Goal: Task Accomplishment & Management: Manage account settings

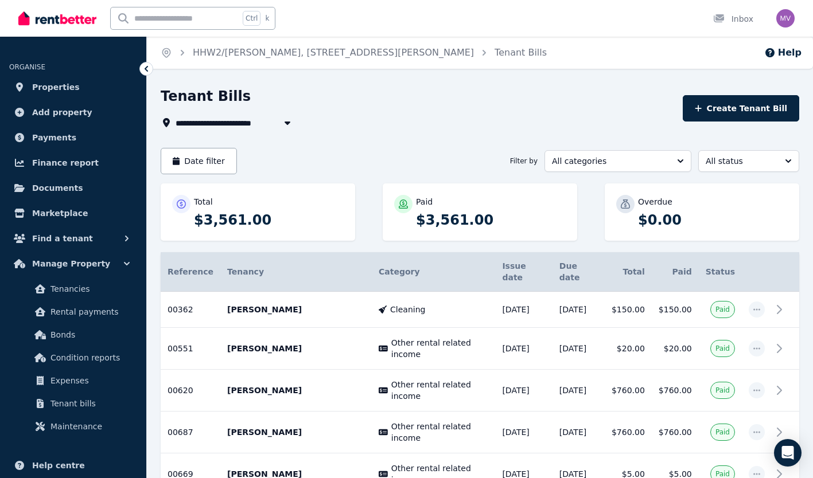
click at [180, 22] on input "text" at bounding box center [175, 18] width 128 height 22
type input "******"
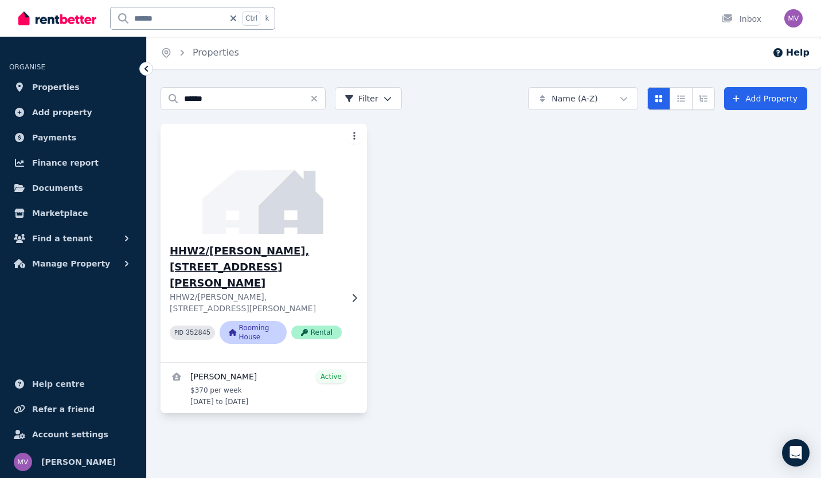
click at [215, 255] on h3 "HHW2/[PERSON_NAME], [STREET_ADDRESS][PERSON_NAME]" at bounding box center [256, 267] width 172 height 48
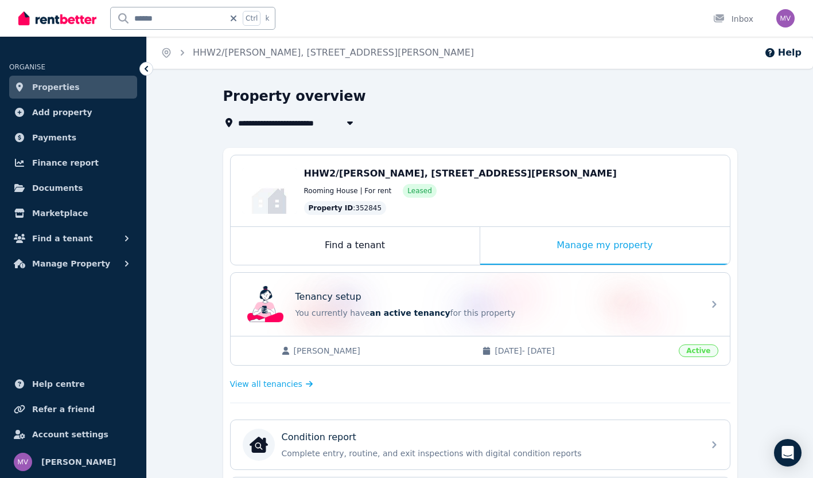
click at [267, 391] on div "View all tenancies" at bounding box center [480, 384] width 500 height 23
click at [271, 380] on span "View all tenancies" at bounding box center [266, 384] width 72 height 11
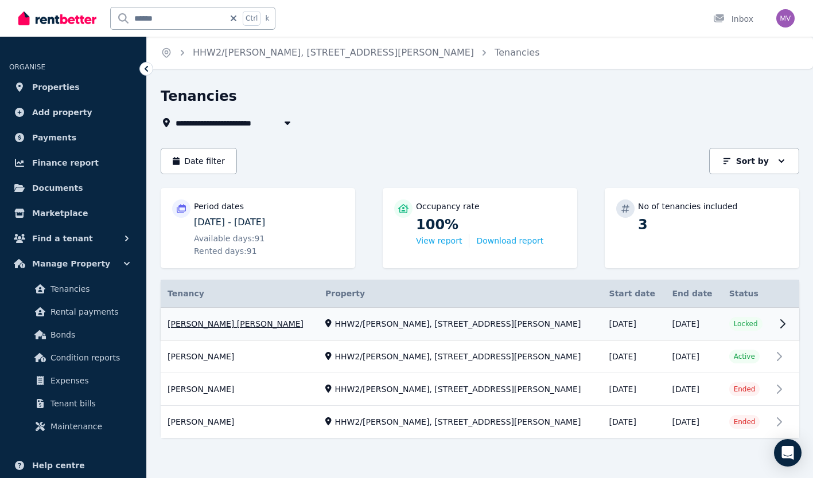
click at [241, 329] on link "View property details" at bounding box center [480, 324] width 638 height 33
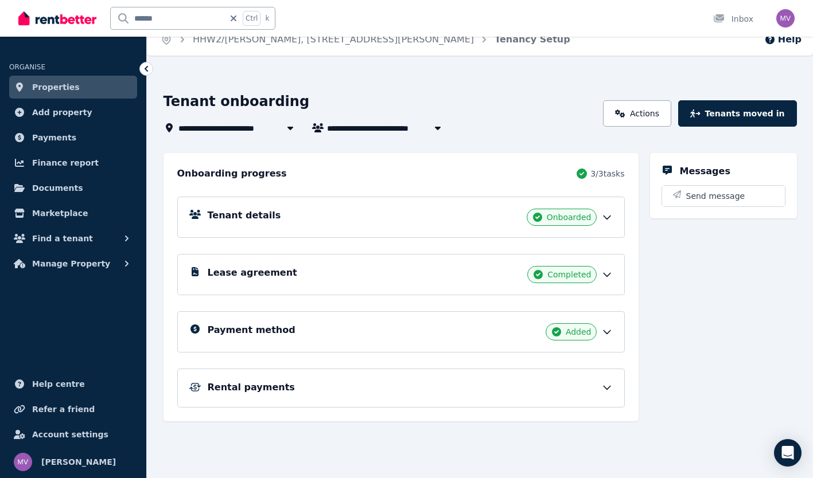
scroll to position [18, 0]
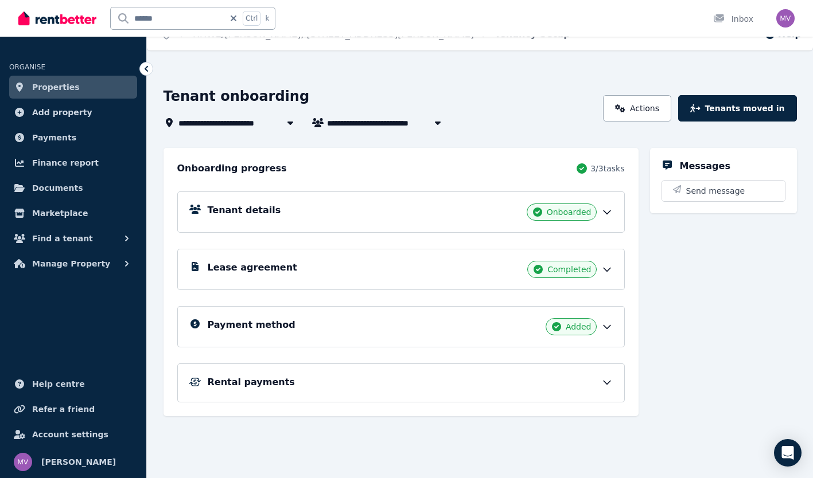
click at [253, 383] on h5 "Rental payments" at bounding box center [251, 383] width 87 height 14
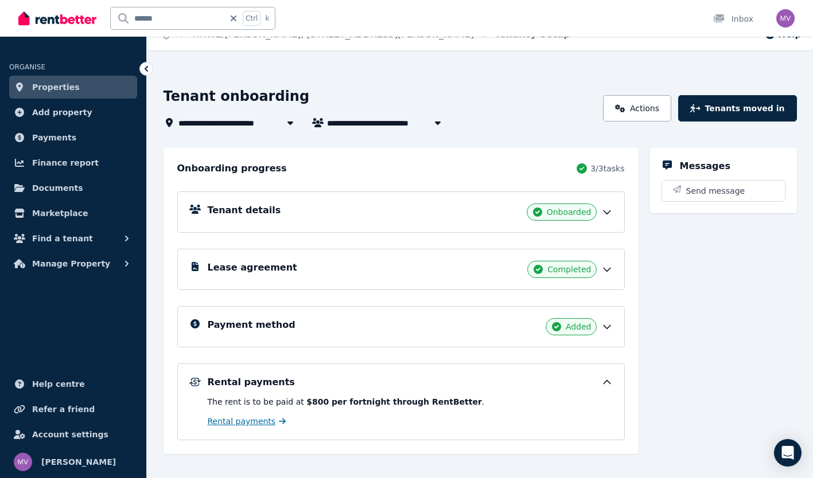
click at [249, 423] on span "Rental payments" at bounding box center [242, 421] width 68 height 11
